Goal: Complete application form

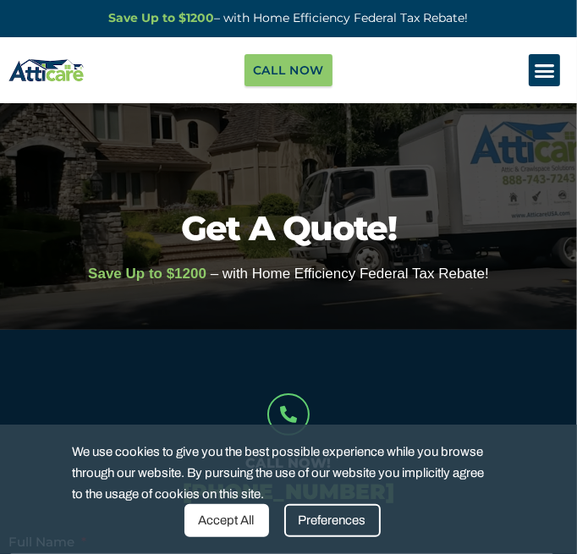
click at [544, 77] on icon "Menu Toggle" at bounding box center [543, 70] width 21 height 21
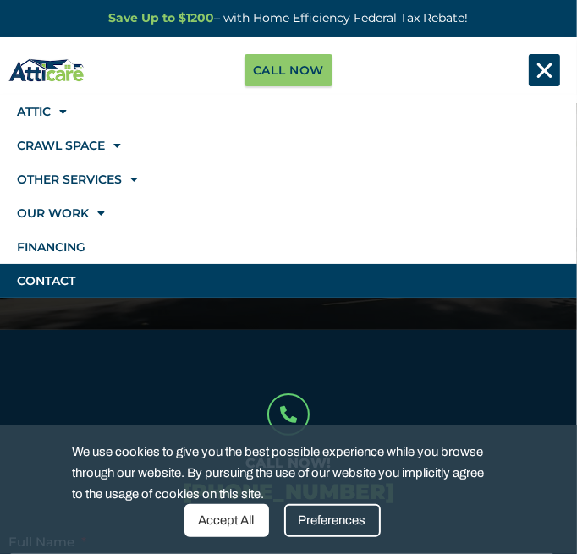
click at [548, 71] on icon "Menu Toggle" at bounding box center [543, 70] width 21 height 21
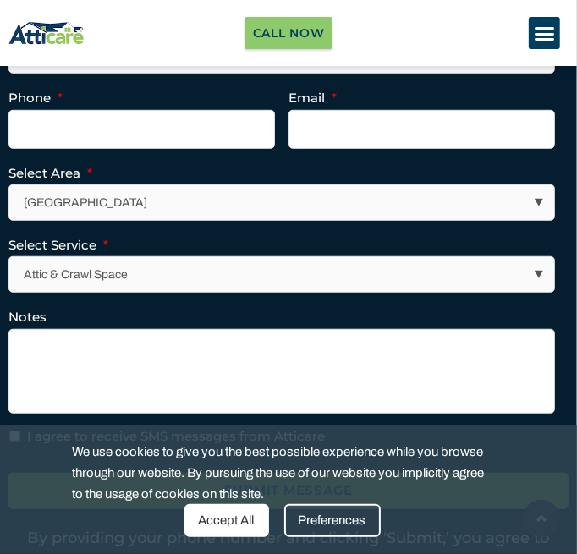
scroll to position [557, 0]
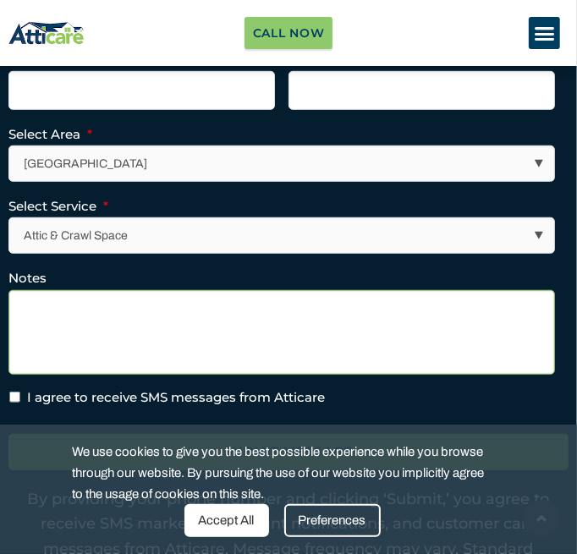
click at [41, 307] on textarea "Notes" at bounding box center [281, 332] width 546 height 85
paste textarea "​​Hello Attic Kings, I’m a homeowner in​ [GEOGRAPHIC_DATA] neighborhood of [GEO…"
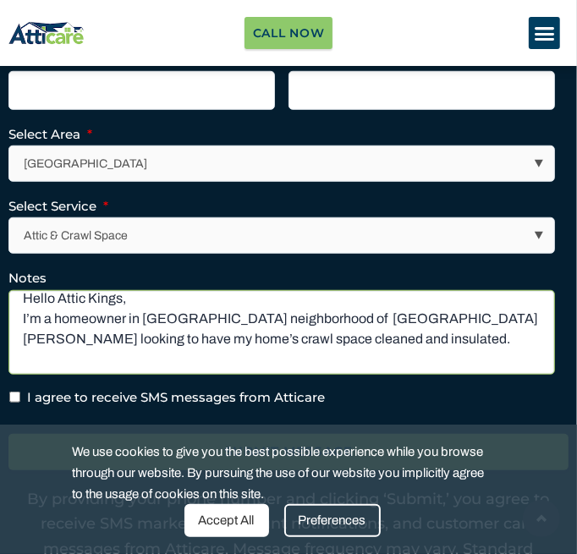
scroll to position [0, 0]
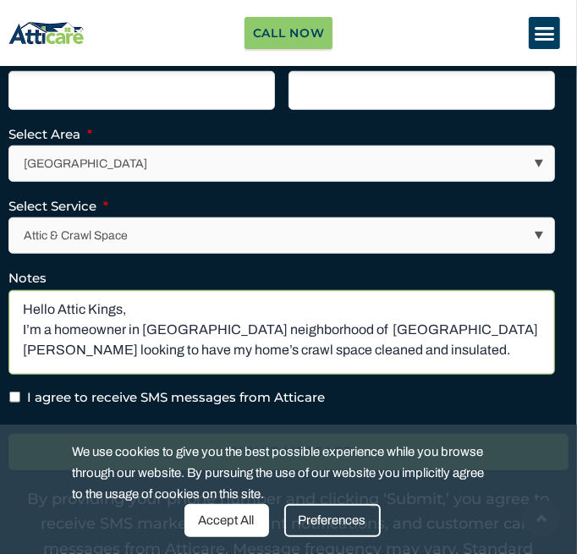
drag, startPoint x: 126, startPoint y: 309, endPoint x: 3, endPoint y: 310, distance: 122.6
click at [3, 310] on div "Call Now! [PHONE_NUMBER] Full Name * Phone * Email * Select Area * [GEOGRAPHIC_…" at bounding box center [288, 221] width 577 height 839
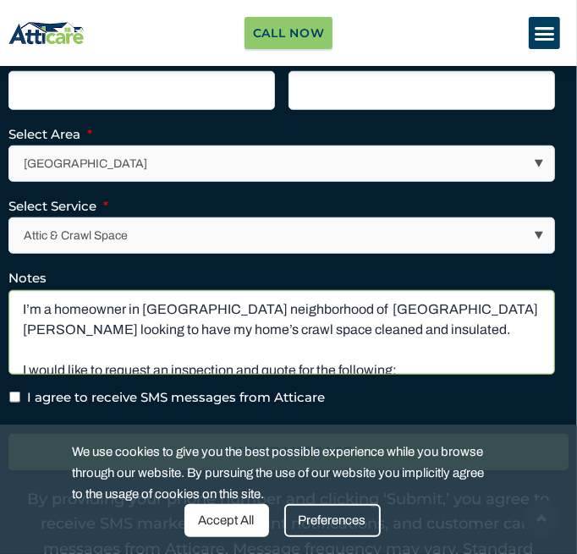
click at [123, 339] on textarea "I’m a homeowner in​ [GEOGRAPHIC_DATA] neighborhood of [GEOGRAPHIC_DATA][PERSON_…" at bounding box center [281, 332] width 546 height 85
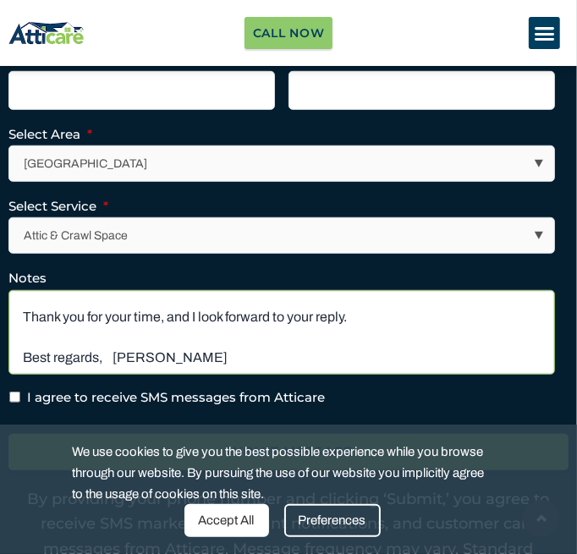
scroll to position [359, 0]
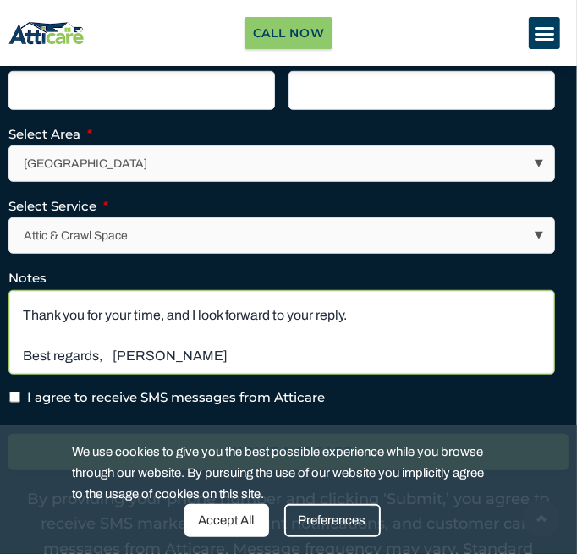
type textarea "I’m a homeowner in​ [GEOGRAPHIC_DATA] neighborhood of [GEOGRAPHIC_DATA][PERSON_…"
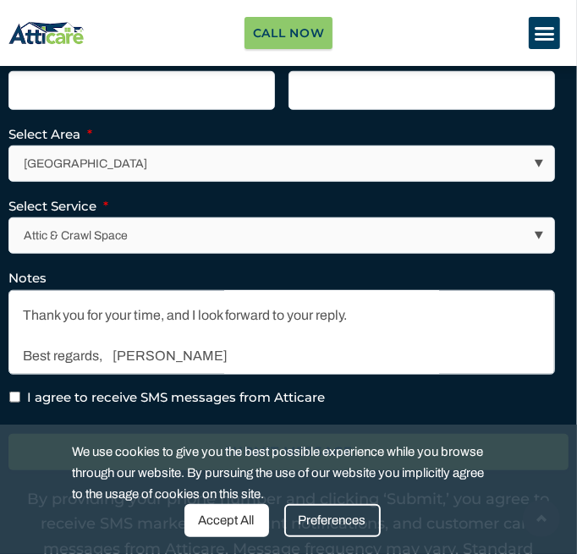
click at [377, 236] on select "Attic & Crawl Space Insulation Roofing Solar Energy Other Services" at bounding box center [282, 235] width 544 height 35
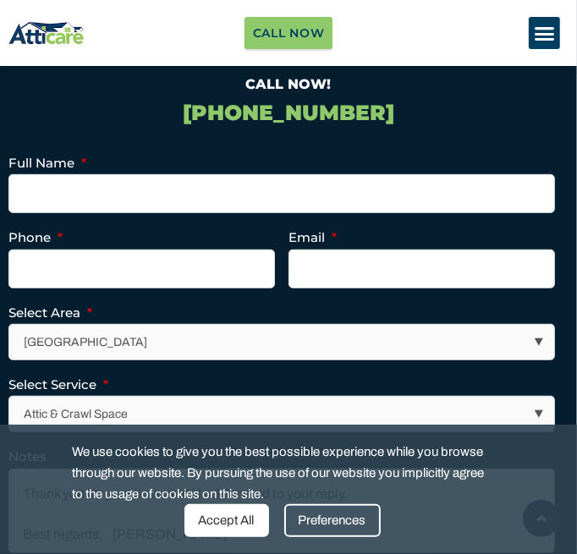
scroll to position [349, 0]
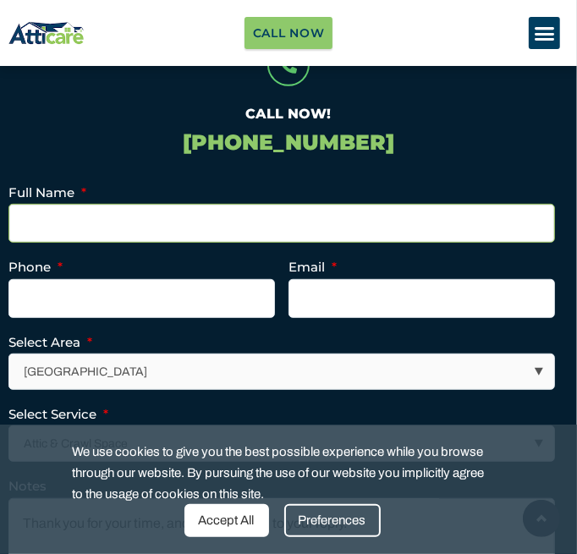
click at [350, 228] on input "Full Name *" at bounding box center [281, 223] width 546 height 39
type input "[PERSON_NAME]"
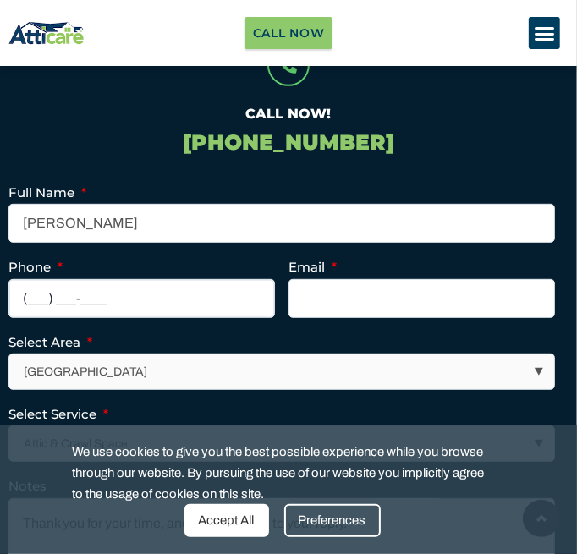
click at [189, 298] on input "(___) ___-____" at bounding box center [141, 298] width 266 height 39
type input "[PHONE_NUMBER]"
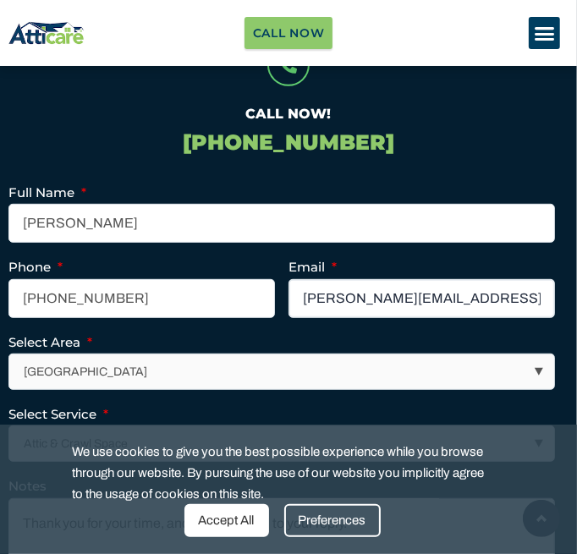
type input "[PERSON_NAME][EMAIL_ADDRESS][DOMAIN_NAME]"
click at [88, 378] on select "[GEOGRAPHIC_DATA] [GEOGRAPHIC_DATA] [US_STATE] / [US_STATE] Area Other Areas" at bounding box center [282, 371] width 544 height 35
select select "[GEOGRAPHIC_DATA]"
click at [10, 354] on select "[GEOGRAPHIC_DATA] [GEOGRAPHIC_DATA] [US_STATE] / [US_STATE] Area Other Areas" at bounding box center [282, 371] width 544 height 35
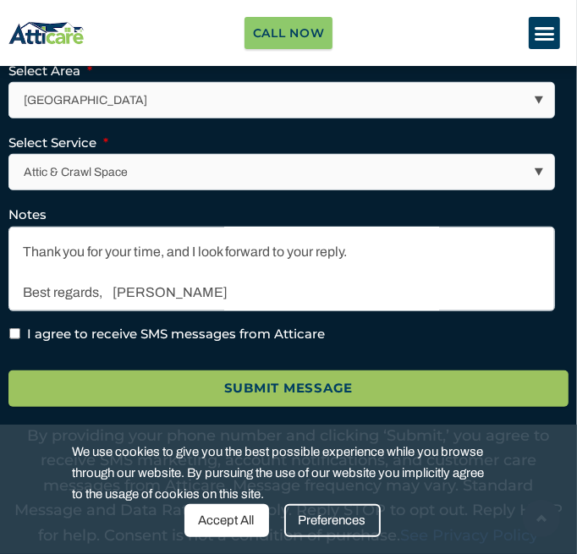
scroll to position [647, 0]
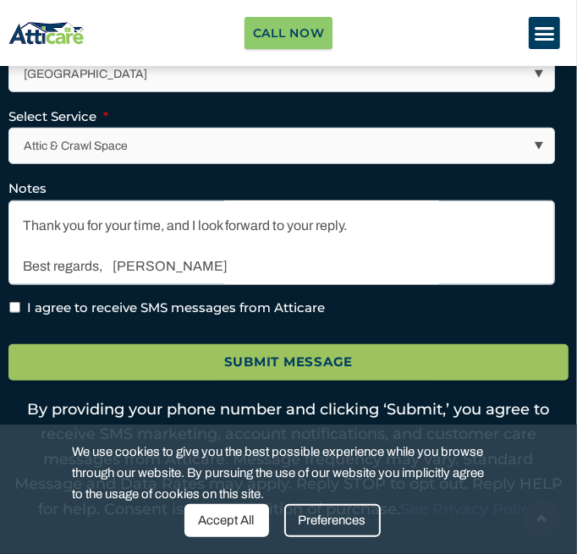
click at [331, 145] on select "Attic & Crawl Space Insulation Roofing Solar Energy Other Services" at bounding box center [282, 145] width 544 height 35
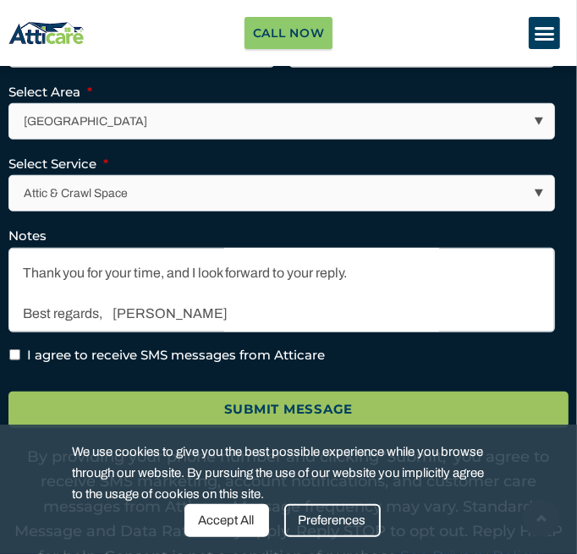
scroll to position [577, 0]
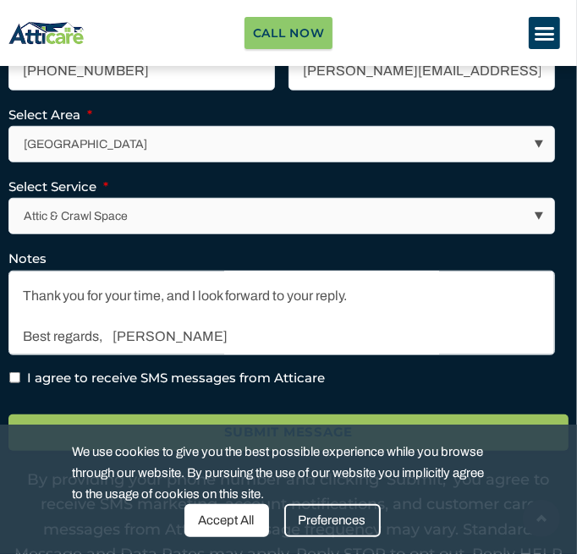
click at [470, 204] on select "Attic & Crawl Space Insulation Roofing Solar Energy Other Services" at bounding box center [282, 216] width 544 height 35
click at [231, 510] on div "Accept All" at bounding box center [226, 520] width 85 height 33
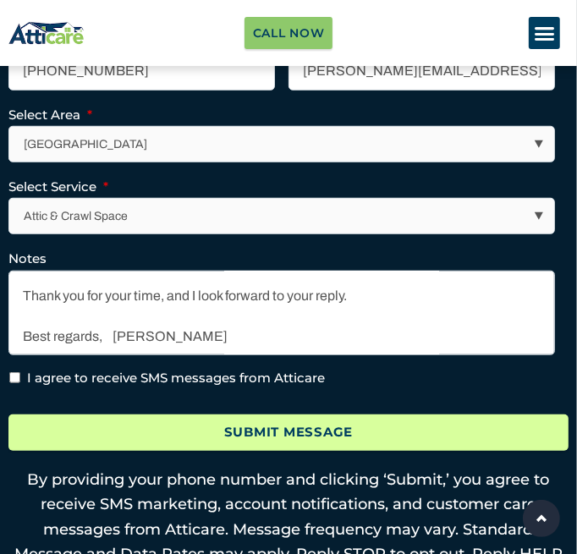
click at [153, 429] on input "Submit Message" at bounding box center [288, 432] width 560 height 36
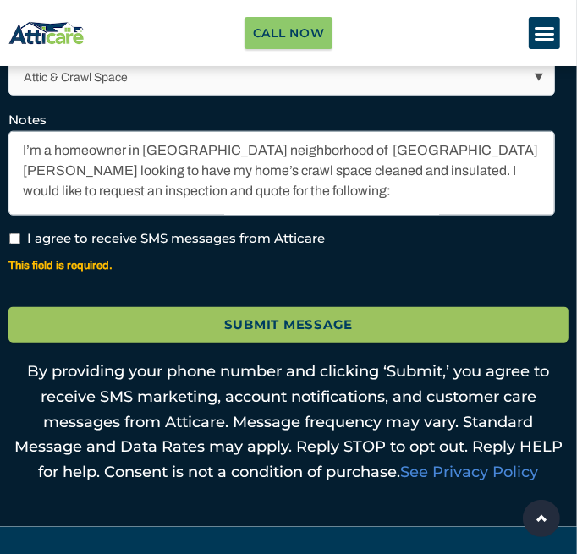
scroll to position [786, 0]
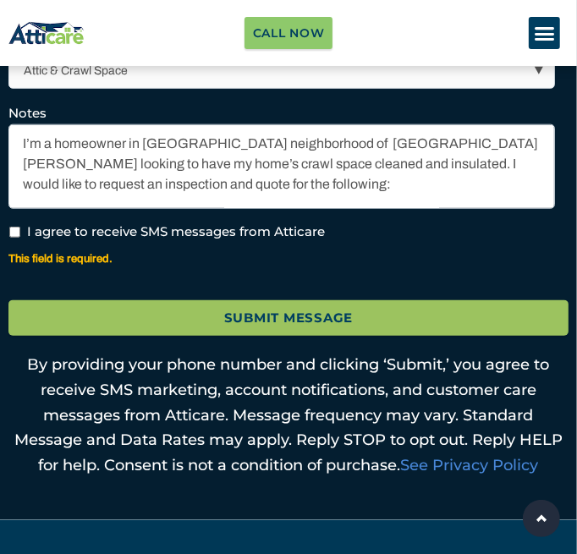
click at [15, 227] on input "I agree to receive SMS messages from Atticare" at bounding box center [14, 232] width 11 height 11
checkbox input "true"
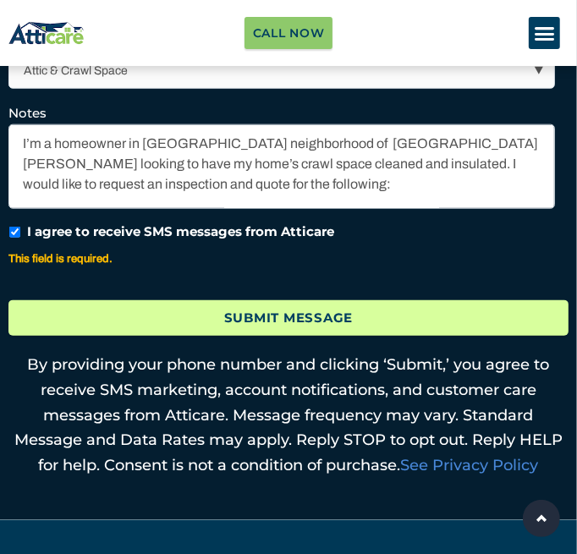
click at [68, 305] on input "Submit Message" at bounding box center [288, 318] width 560 height 36
